Goal: Information Seeking & Learning: Find specific fact

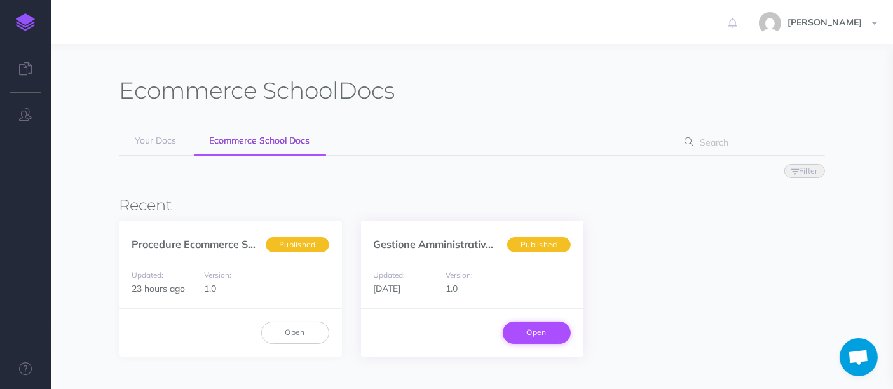
click at [522, 337] on link "Open" at bounding box center [536, 332] width 68 height 22
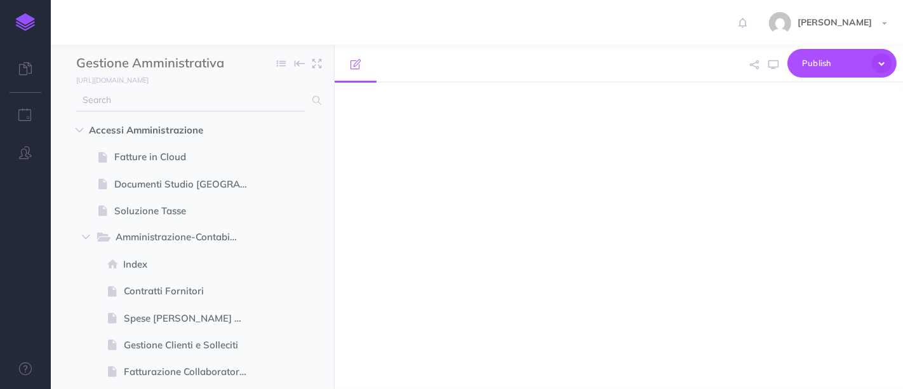
click at [128, 106] on input "text" at bounding box center [190, 100] width 229 height 23
select select "null"
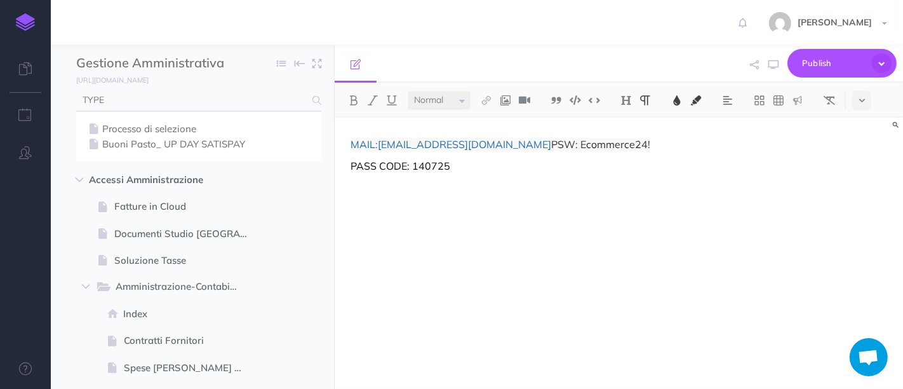
type input "TYPE"
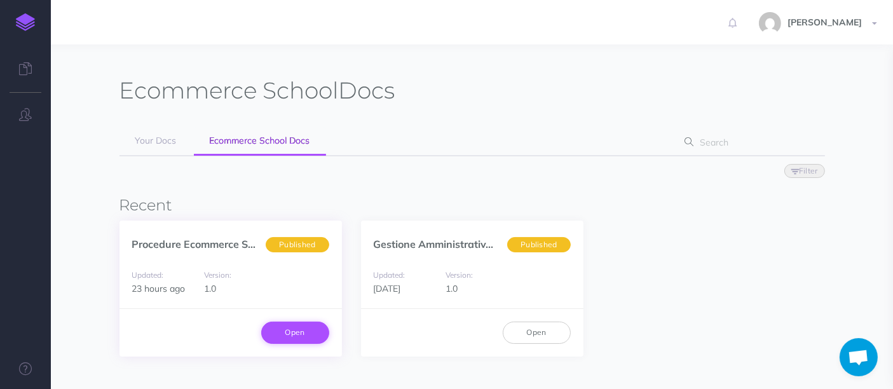
click at [304, 331] on link "Open" at bounding box center [295, 332] width 68 height 22
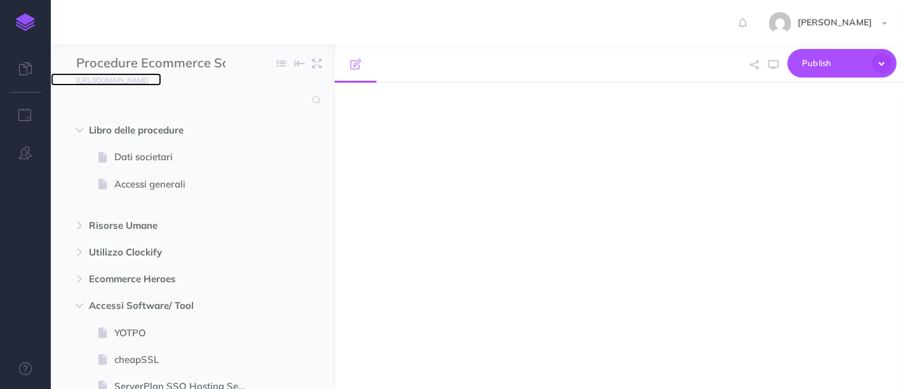
click at [149, 84] on small "https://ecommerceschool.snazzydocs.com" at bounding box center [112, 80] width 72 height 9
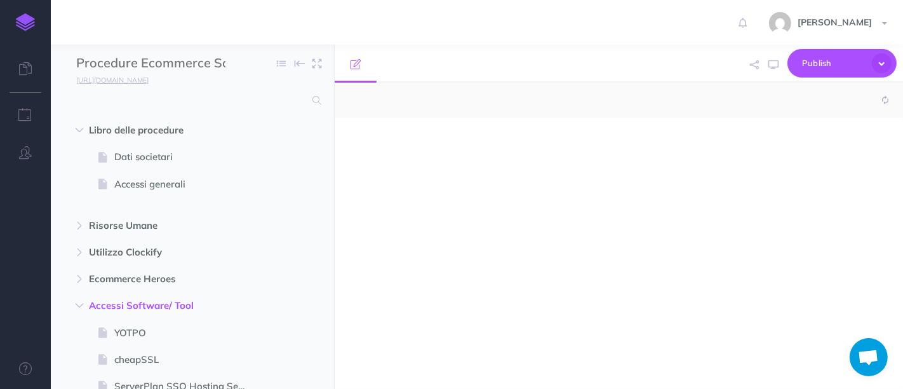
select select "null"
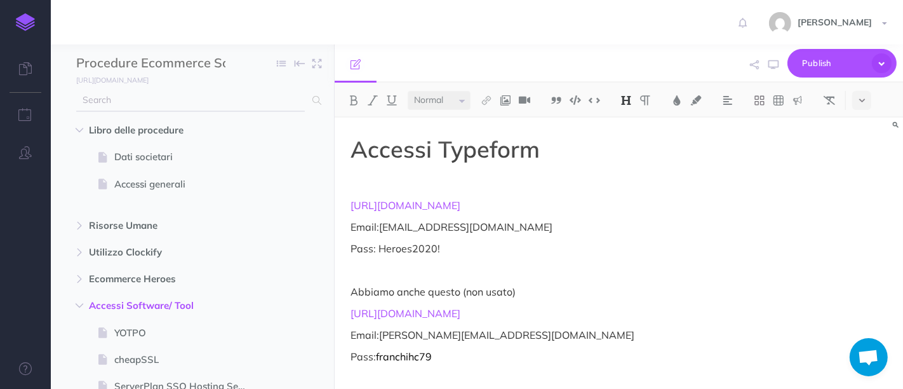
click at [178, 99] on input "text" at bounding box center [190, 100] width 229 height 23
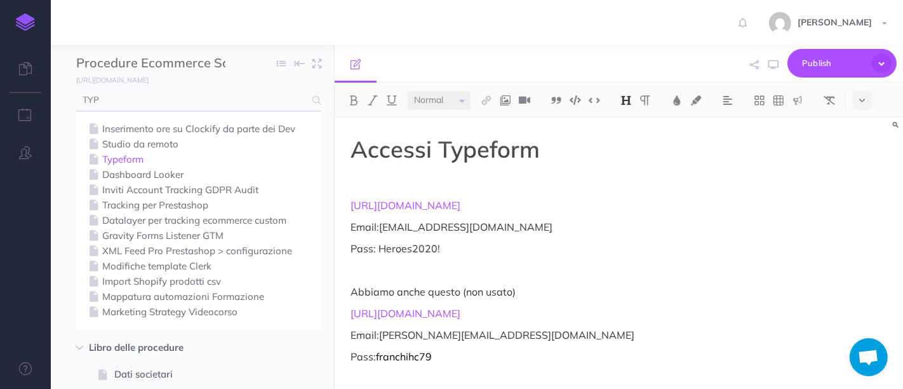
type input "TYP"
click at [130, 156] on link "Typeform" at bounding box center [199, 159] width 226 height 15
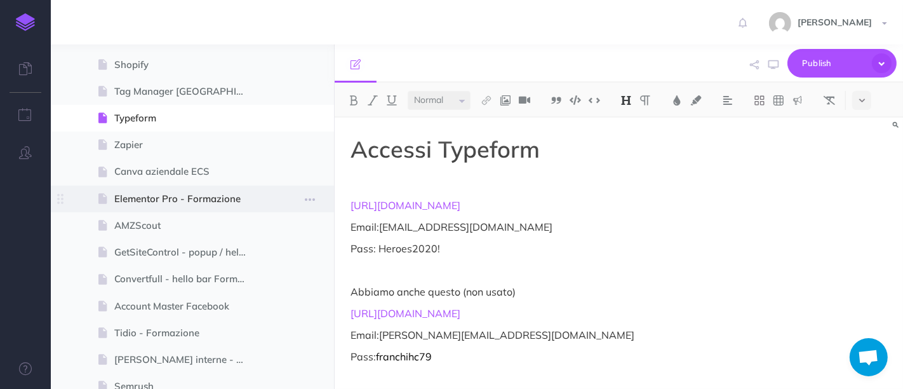
scroll to position [995, 0]
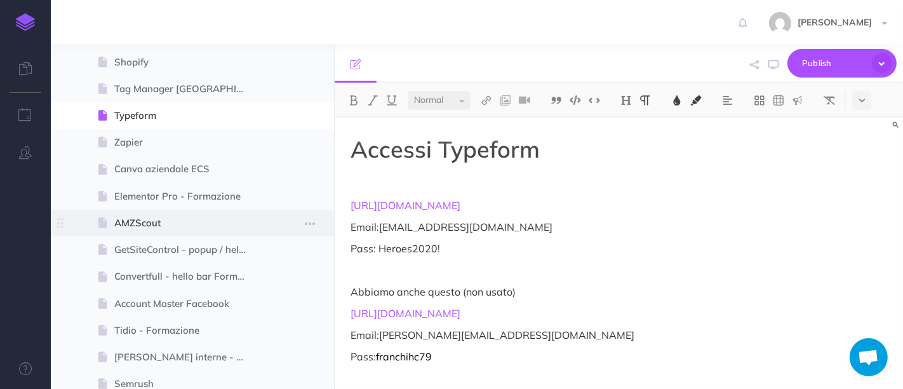
drag, startPoint x: 532, startPoint y: 211, endPoint x: 330, endPoint y: 208, distance: 202.0
click at [330, 208] on div "Procedure Ecommerce School Collapse all Expand all Expand to root folders https…" at bounding box center [477, 216] width 852 height 344
copy span "https://admin.typeform.com/login"
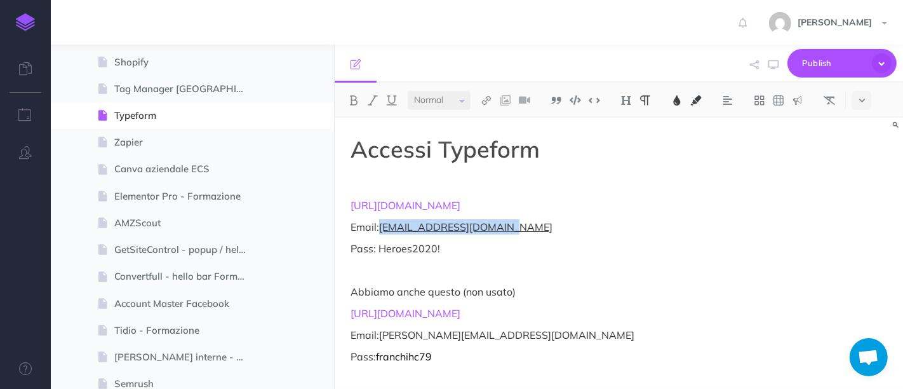
drag, startPoint x: 539, startPoint y: 221, endPoint x: 381, endPoint y: 227, distance: 157.6
click at [381, 227] on p "Email: info@ecommerceheroes.it" at bounding box center [619, 226] width 537 height 15
copy span "info@ecommerceheroes.it"
drag, startPoint x: 519, startPoint y: 201, endPoint x: 337, endPoint y: 198, distance: 181.7
click at [337, 198] on div "Accessi Typeform https://admin.typeform.com/login Email: info@ecommerceheroes.i…" at bounding box center [619, 254] width 569 height 272
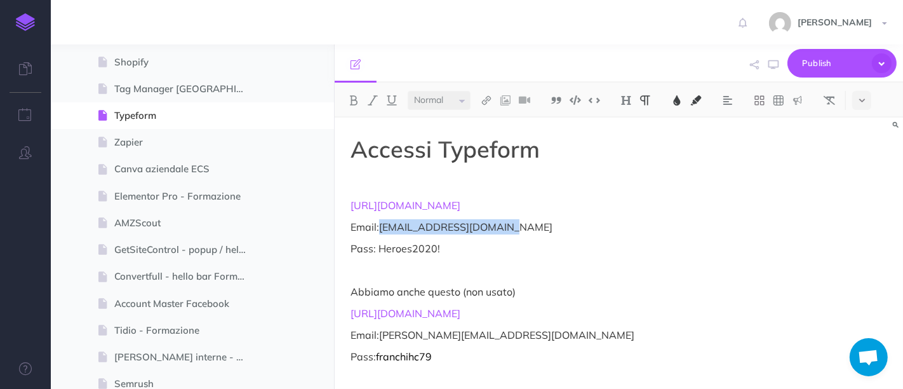
copy span "https://admin.typeform.com/login"
